Goal: Information Seeking & Learning: Learn about a topic

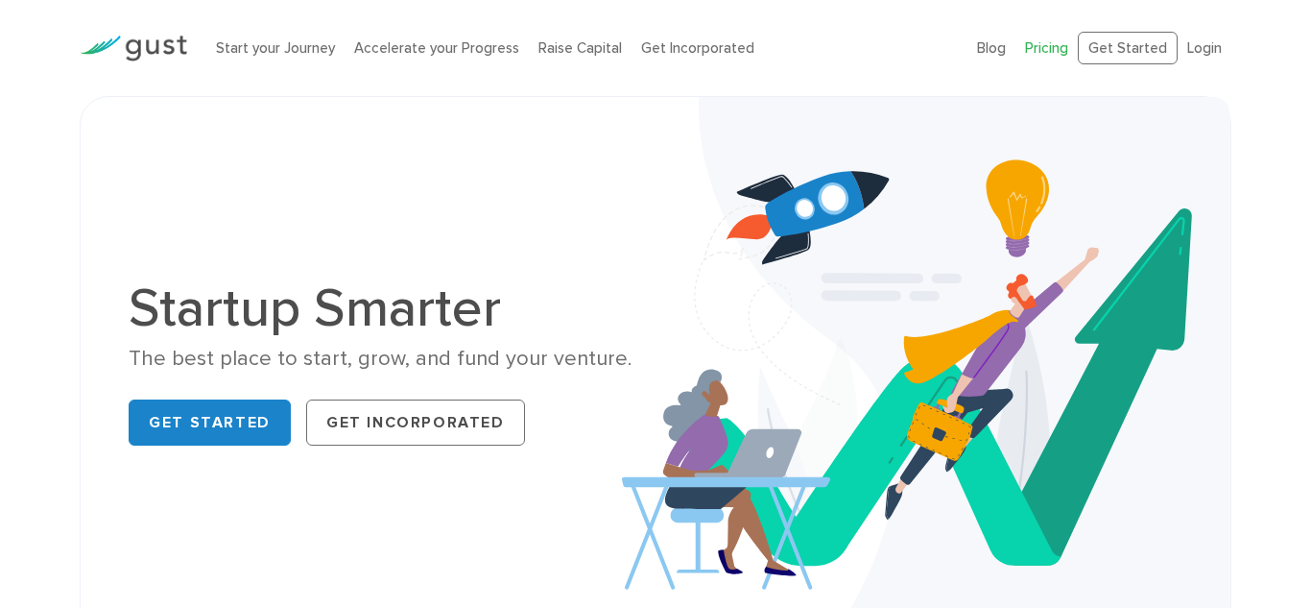
click at [1052, 50] on link "Pricing" at bounding box center [1046, 47] width 43 height 17
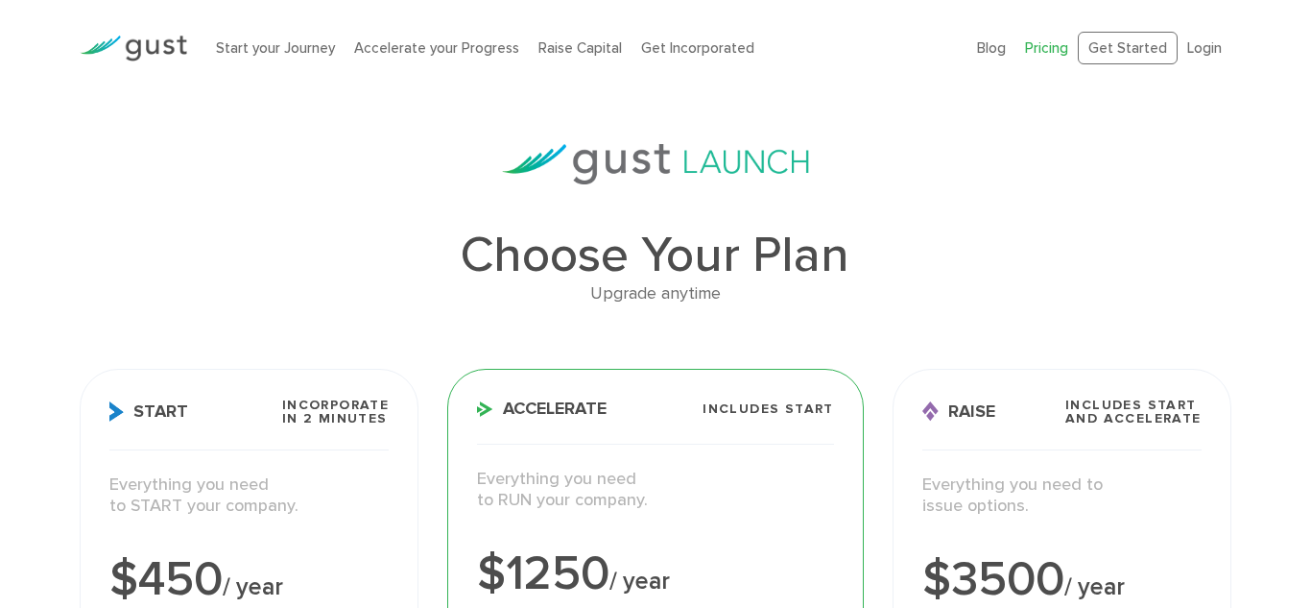
click at [1310, 30] on div "Start your Journey Accelerate your Progress Raise Capital Get Incorporated Blog…" at bounding box center [655, 48] width 1311 height 96
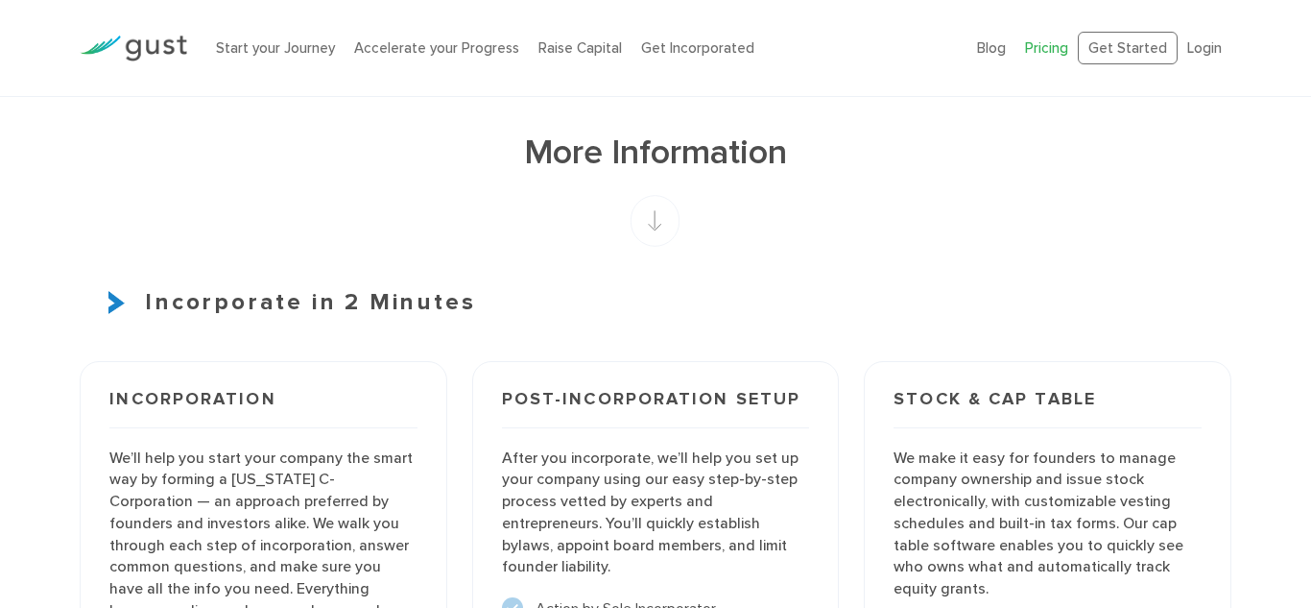
scroll to position [1114, 0]
